Goal: Navigation & Orientation: Find specific page/section

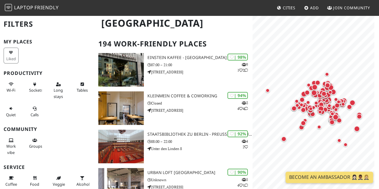
scroll to position [33, 0]
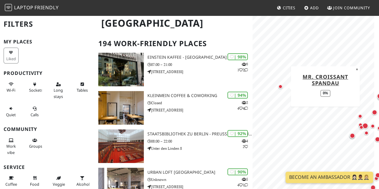
click at [281, 87] on div "Map marker" at bounding box center [281, 87] width 4 height 4
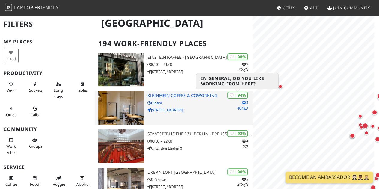
scroll to position [0, 0]
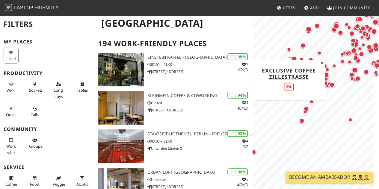
click at [290, 50] on div "Map marker" at bounding box center [289, 49] width 4 height 4
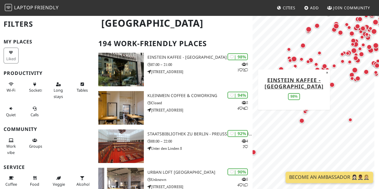
click at [297, 61] on div "Map marker" at bounding box center [294, 59] width 8 height 8
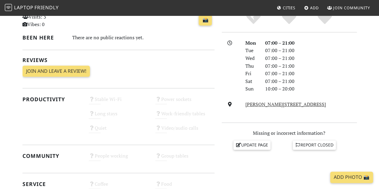
scroll to position [148, 0]
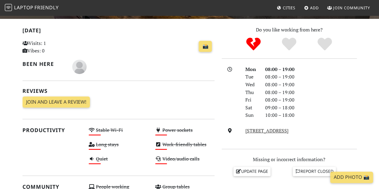
scroll to position [123, 0]
